Goal: Task Accomplishment & Management: Manage account settings

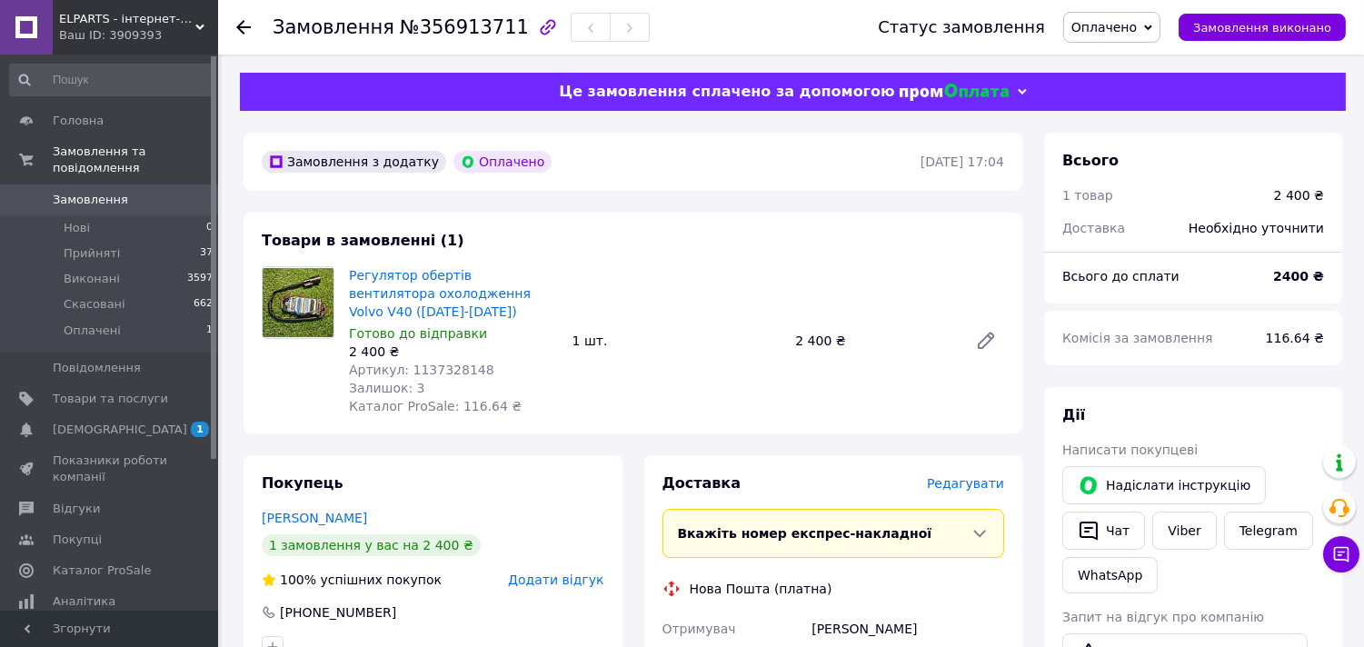
click at [1133, 31] on span "Оплачено" at bounding box center [1104, 27] width 65 height 15
click at [1132, 59] on li "Прийнято" at bounding box center [1111, 63] width 95 height 27
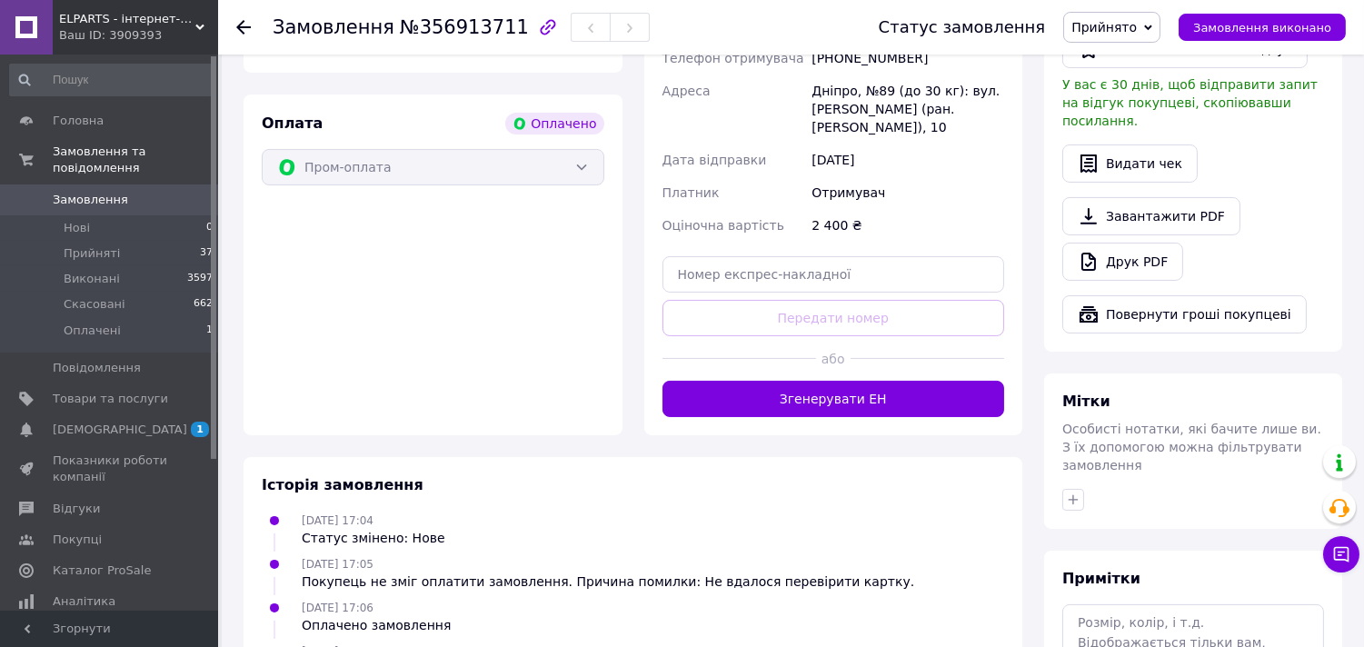
scroll to position [605, 0]
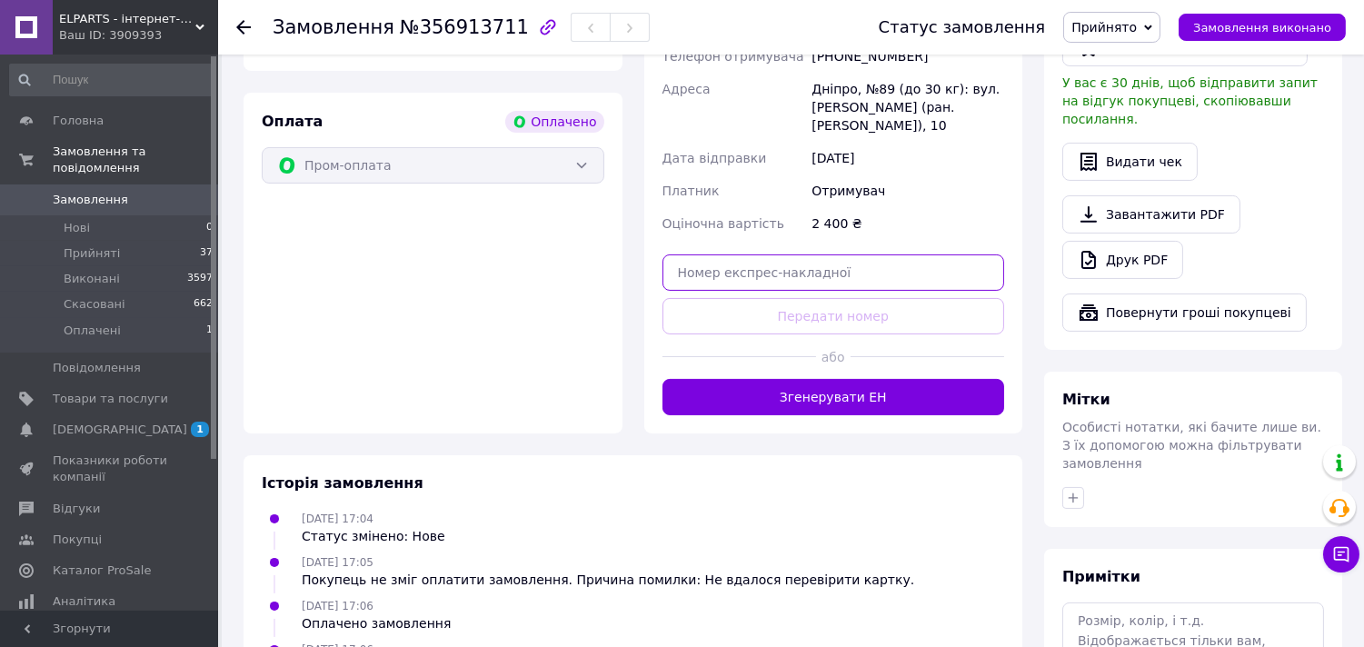
click at [819, 267] on input "text" at bounding box center [834, 273] width 343 height 36
paste input "20451225313154"
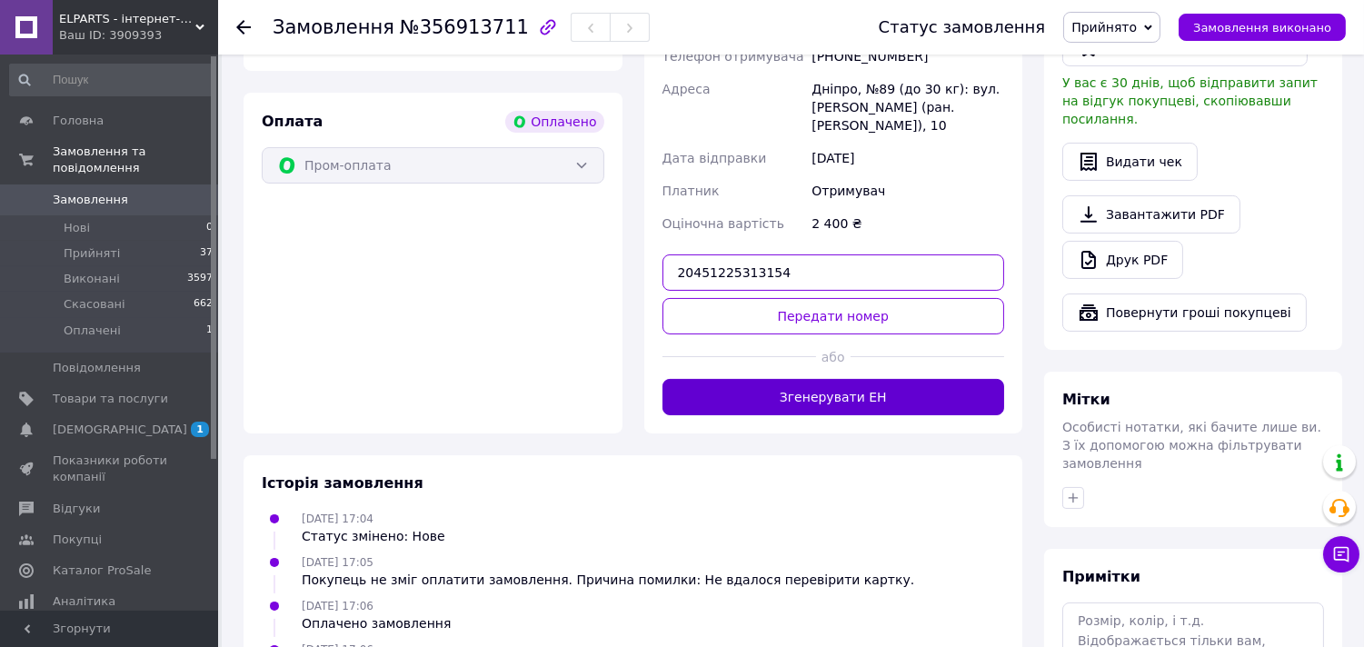
type input "20451225313154"
click at [847, 389] on button "Згенерувати ЕН" at bounding box center [834, 397] width 343 height 36
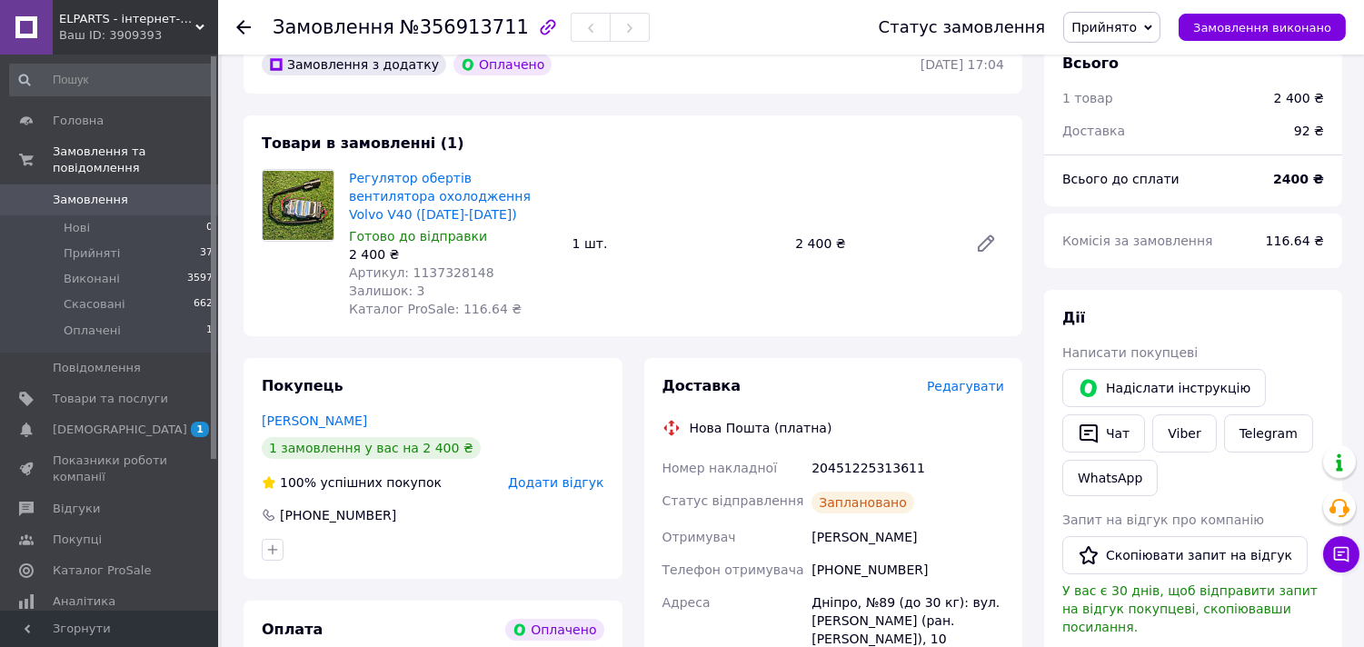
scroll to position [0, 0]
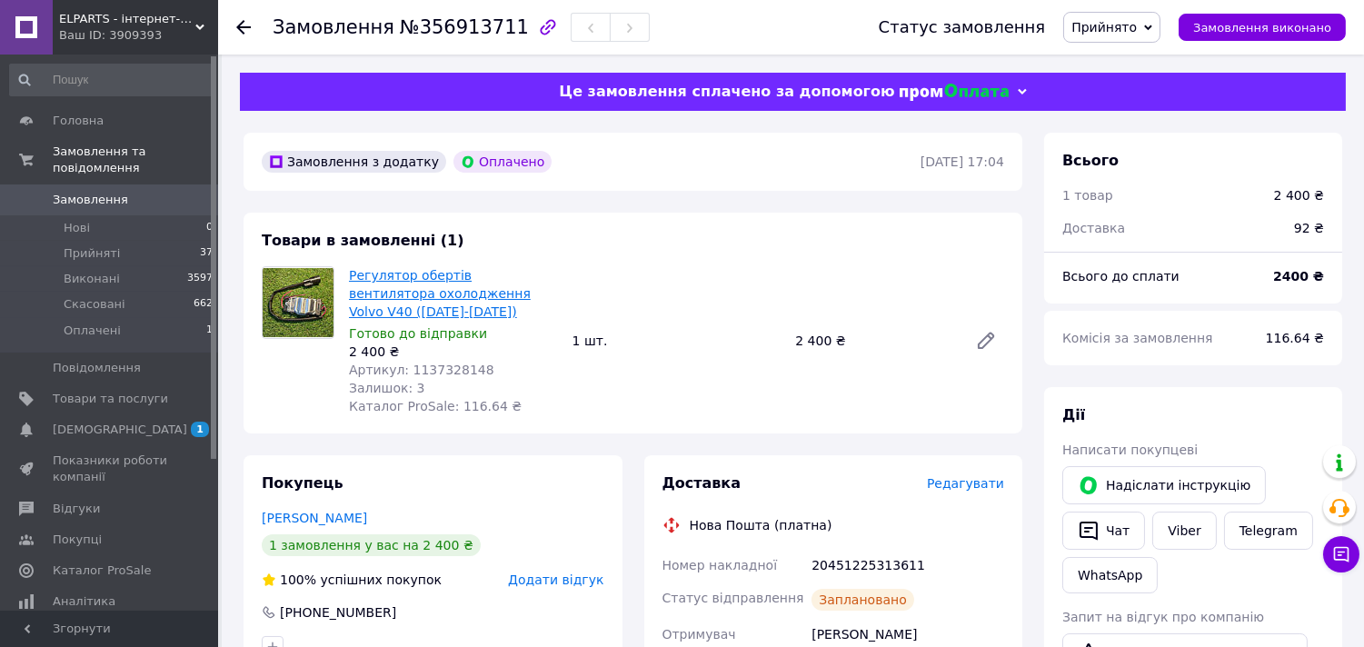
click at [379, 277] on link "Регулятор обертів вентилятора охолодження Volvo V40 ([DATE]-[DATE])" at bounding box center [440, 293] width 182 height 51
click at [89, 422] on span "[DEMOGRAPHIC_DATA]" at bounding box center [120, 430] width 135 height 16
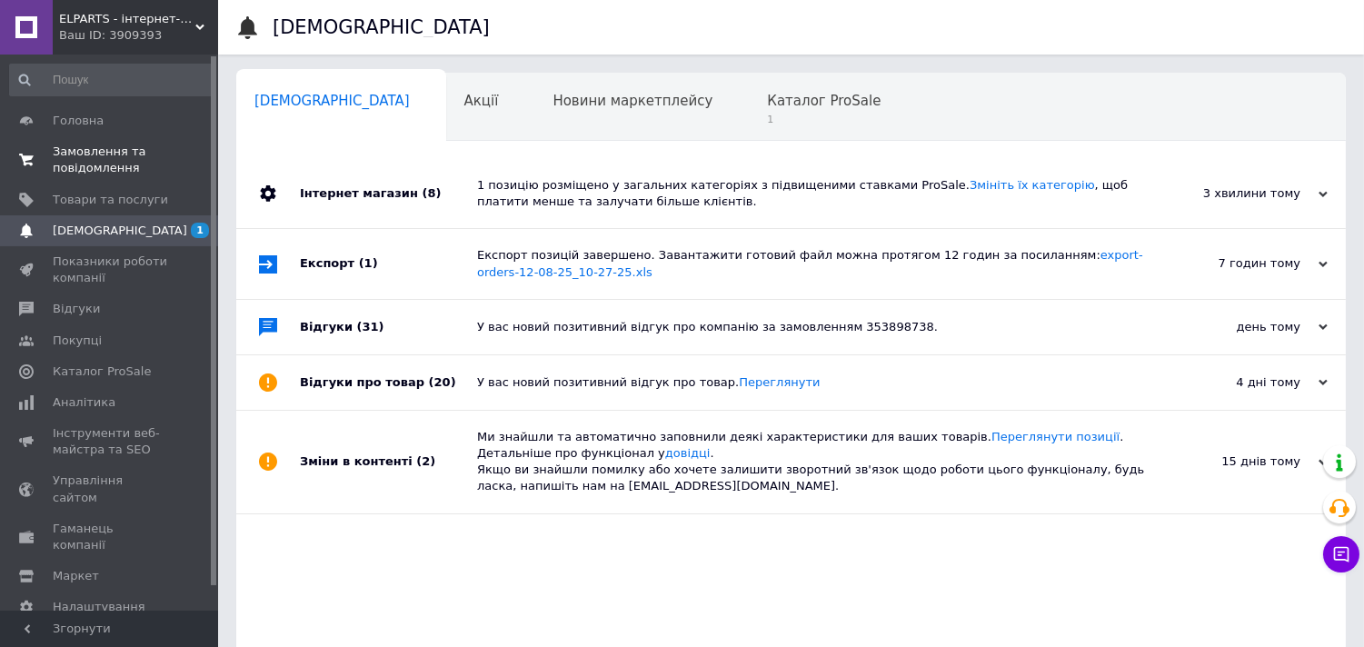
click at [110, 166] on span "Замовлення та повідомлення" at bounding box center [110, 160] width 115 height 33
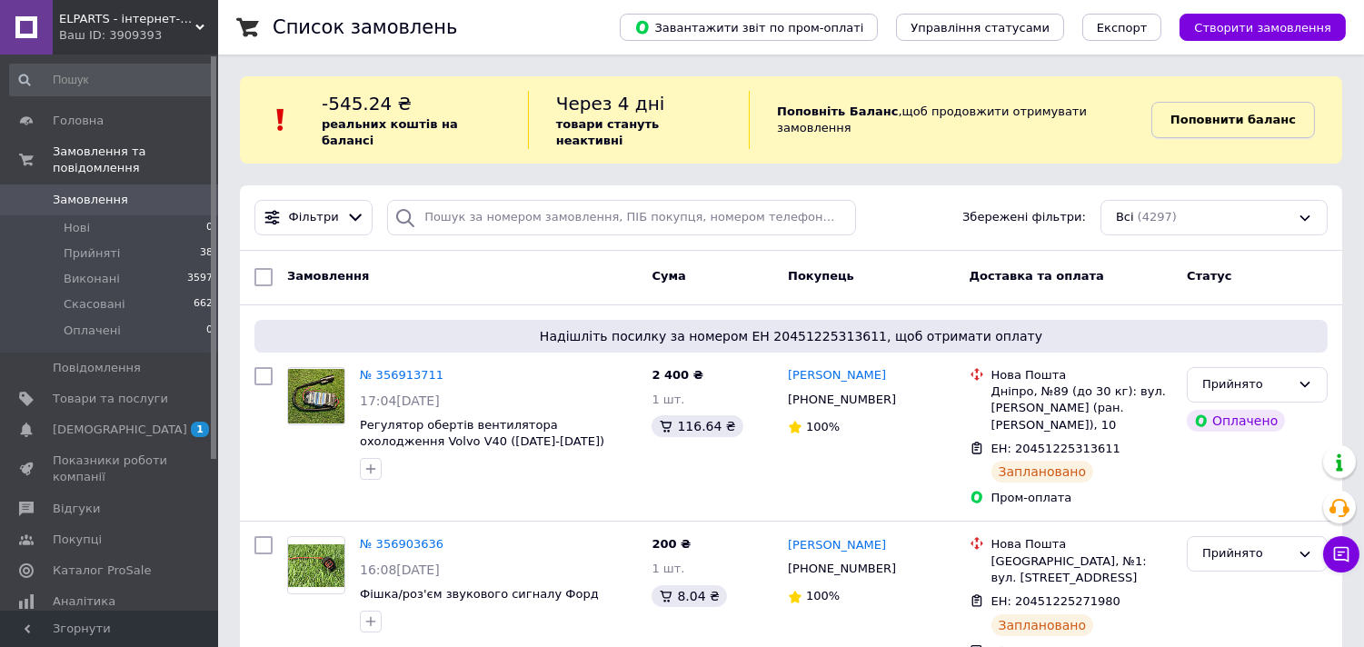
click at [1212, 114] on b "Поповнити баланс" at bounding box center [1233, 120] width 125 height 14
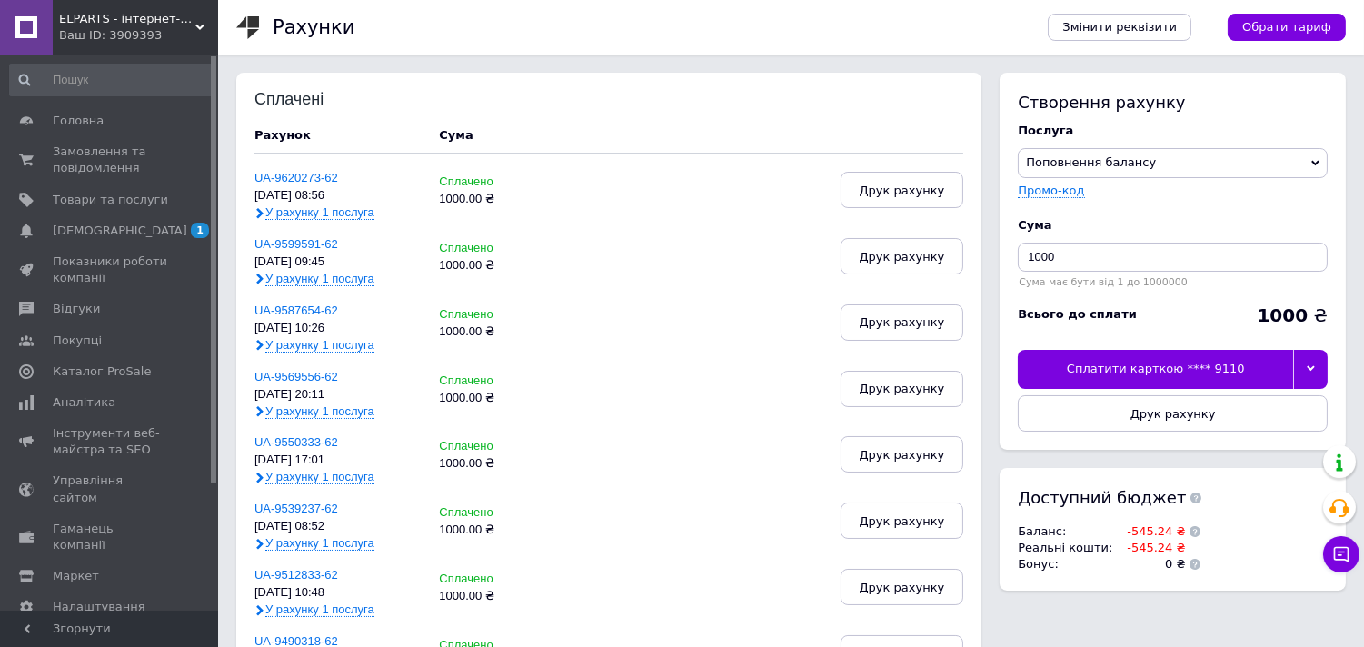
click at [1314, 370] on icon at bounding box center [1311, 369] width 8 height 8
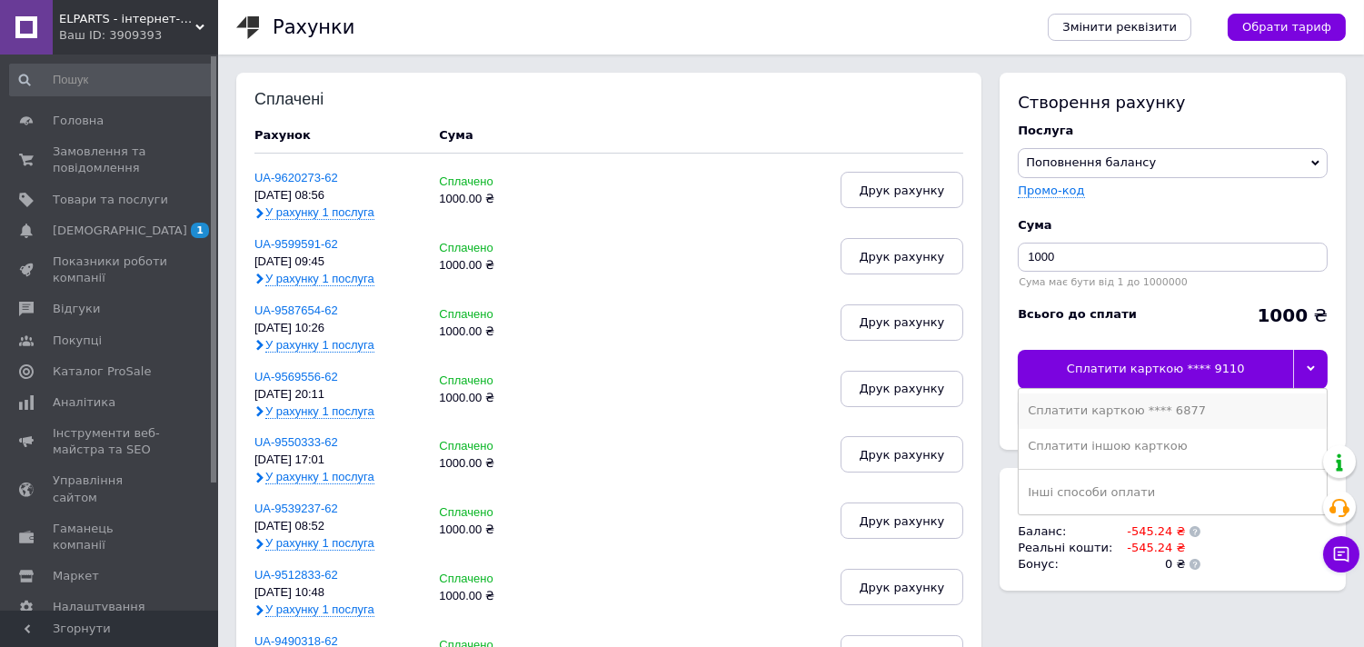
click at [1146, 411] on div "Сплатити карткою **** 6877" at bounding box center [1173, 411] width 290 height 16
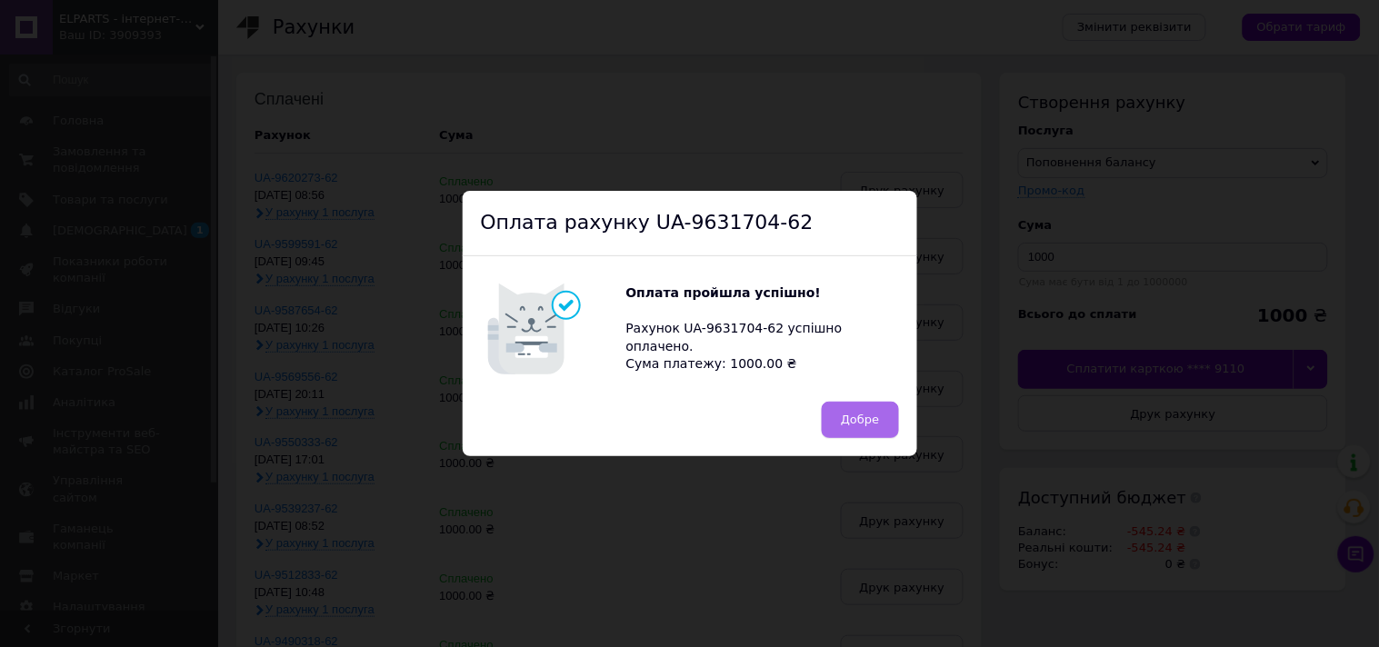
click at [867, 425] on span "Добре" at bounding box center [860, 420] width 38 height 14
